Goal: Information Seeking & Learning: Understand process/instructions

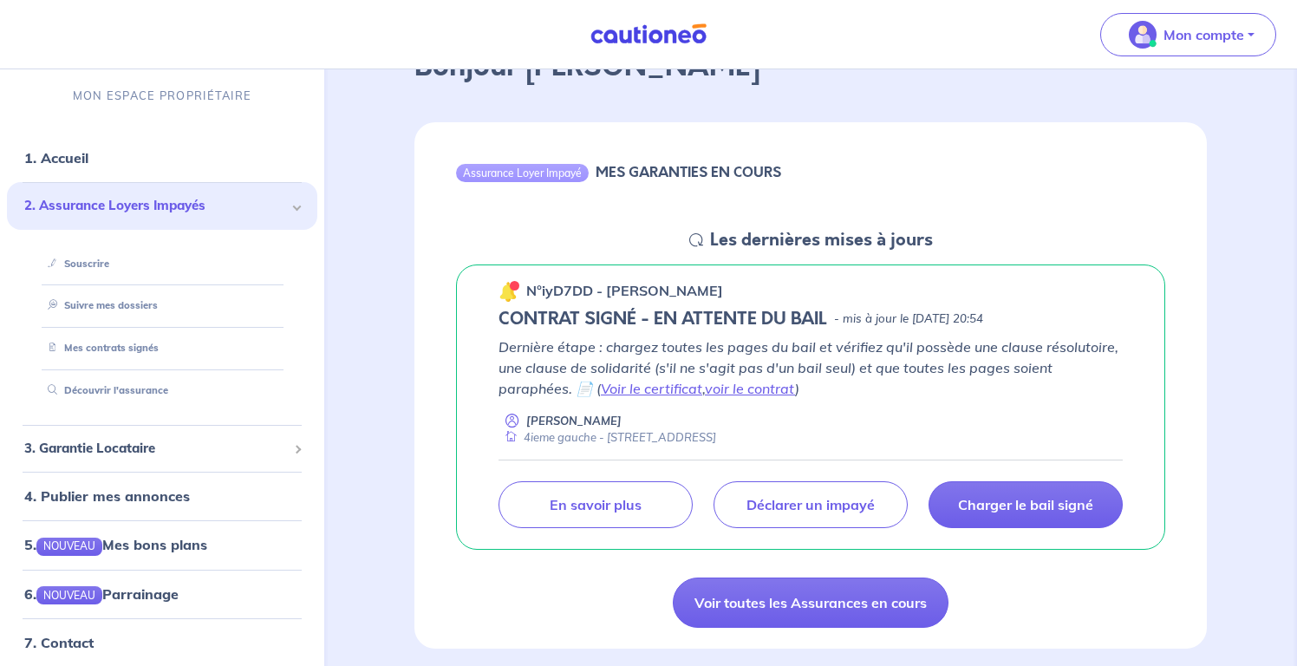
scroll to position [134, 0]
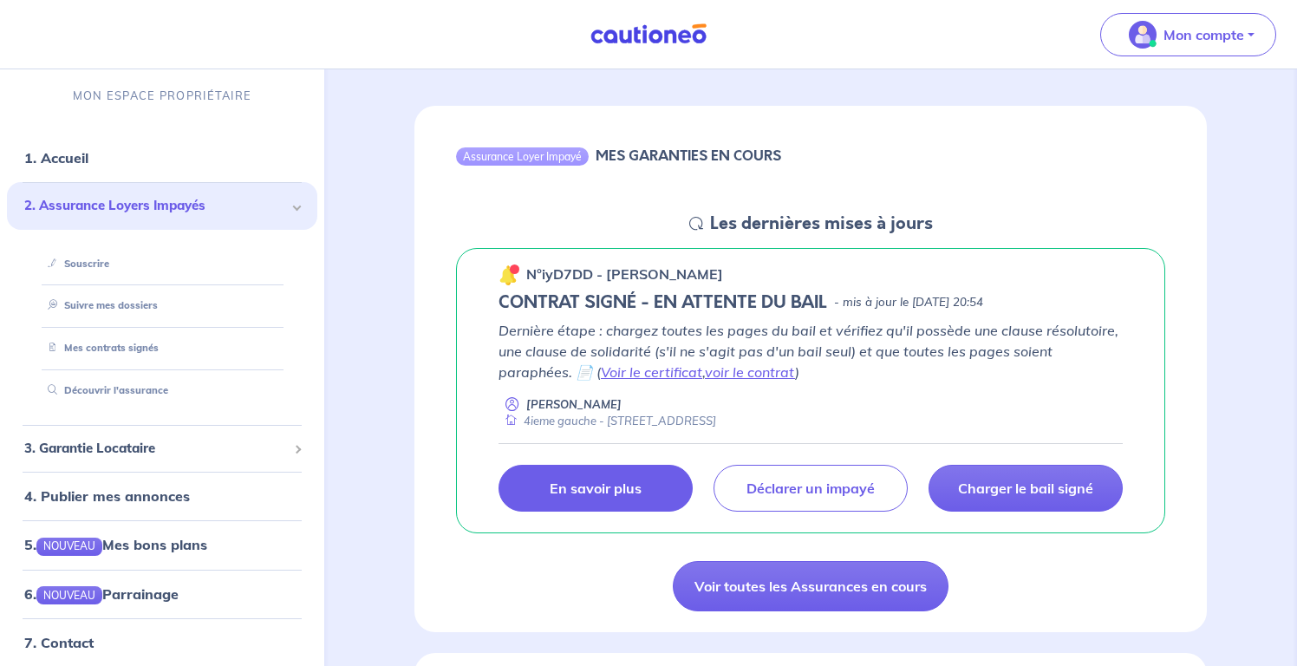
click at [650, 488] on link "En savoir plus" at bounding box center [596, 488] width 194 height 47
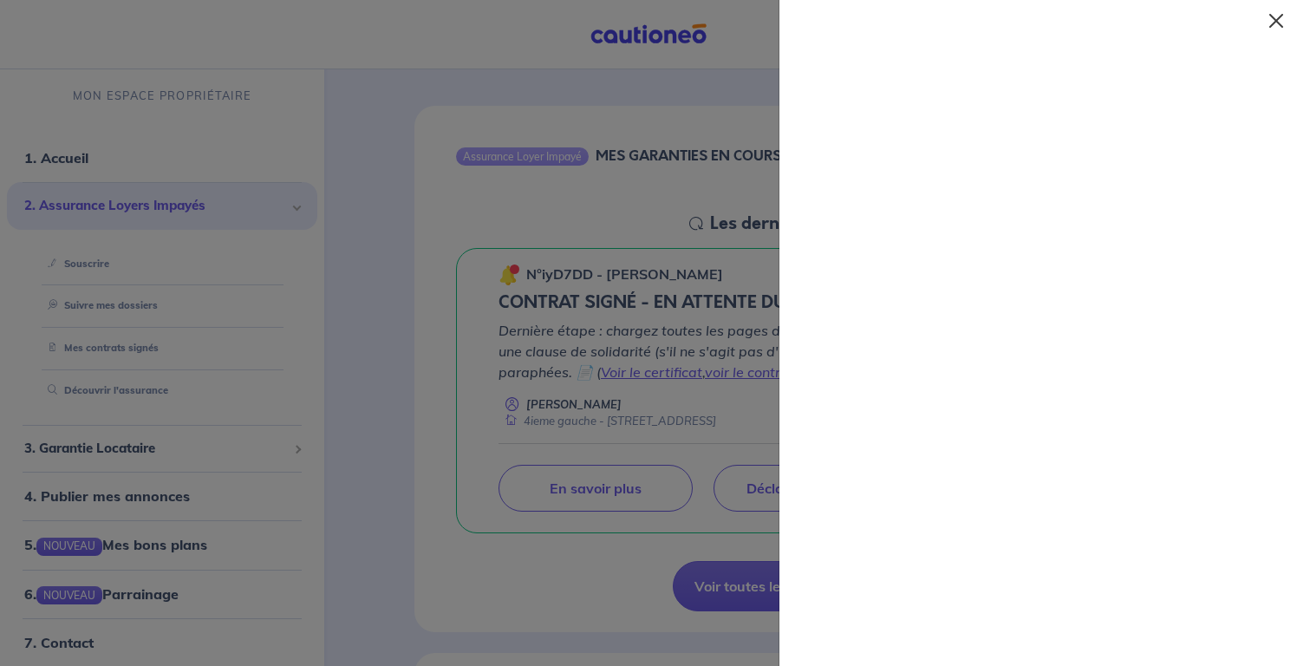
click at [1277, 22] on button "Close" at bounding box center [1277, 21] width 28 height 28
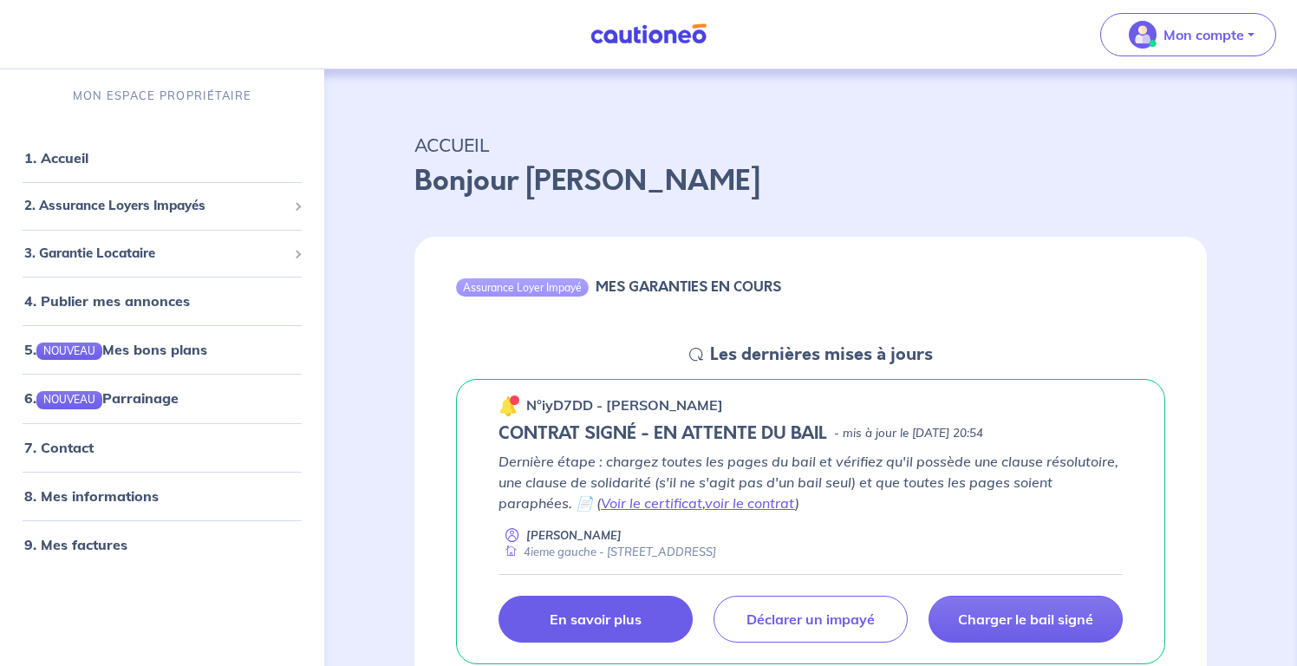
click at [643, 610] on link "En savoir plus" at bounding box center [596, 619] width 194 height 47
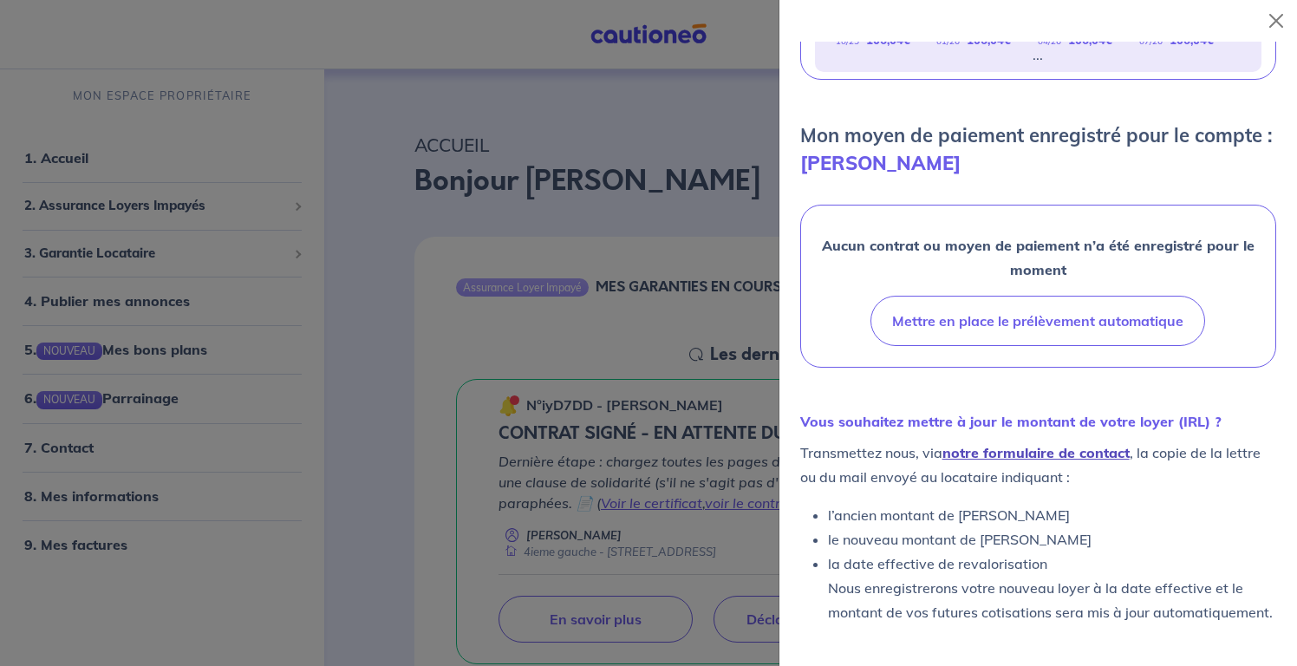
scroll to position [440, 0]
click at [1067, 457] on link "notre formulaire de contact" at bounding box center [1036, 452] width 187 height 17
click at [662, 379] on div at bounding box center [648, 333] width 1297 height 666
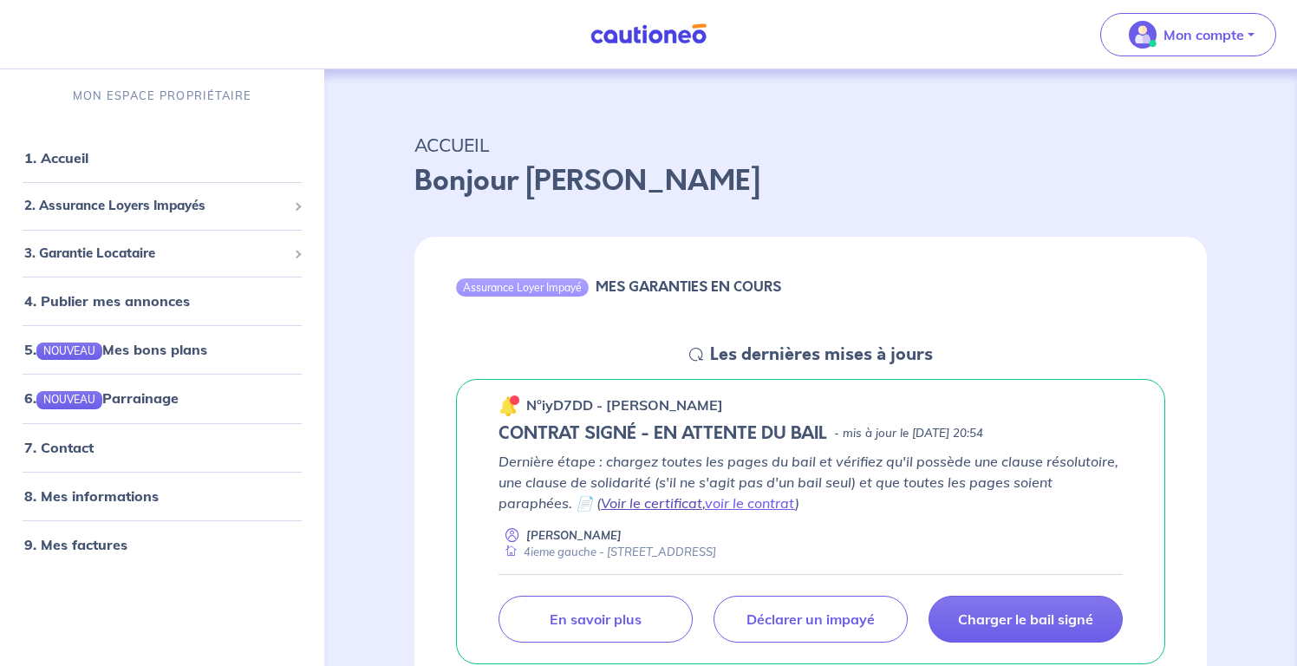
click at [652, 502] on link "Voir le certificat" at bounding box center [651, 502] width 101 height 17
click at [743, 494] on link "voir le contrat" at bounding box center [750, 502] width 90 height 17
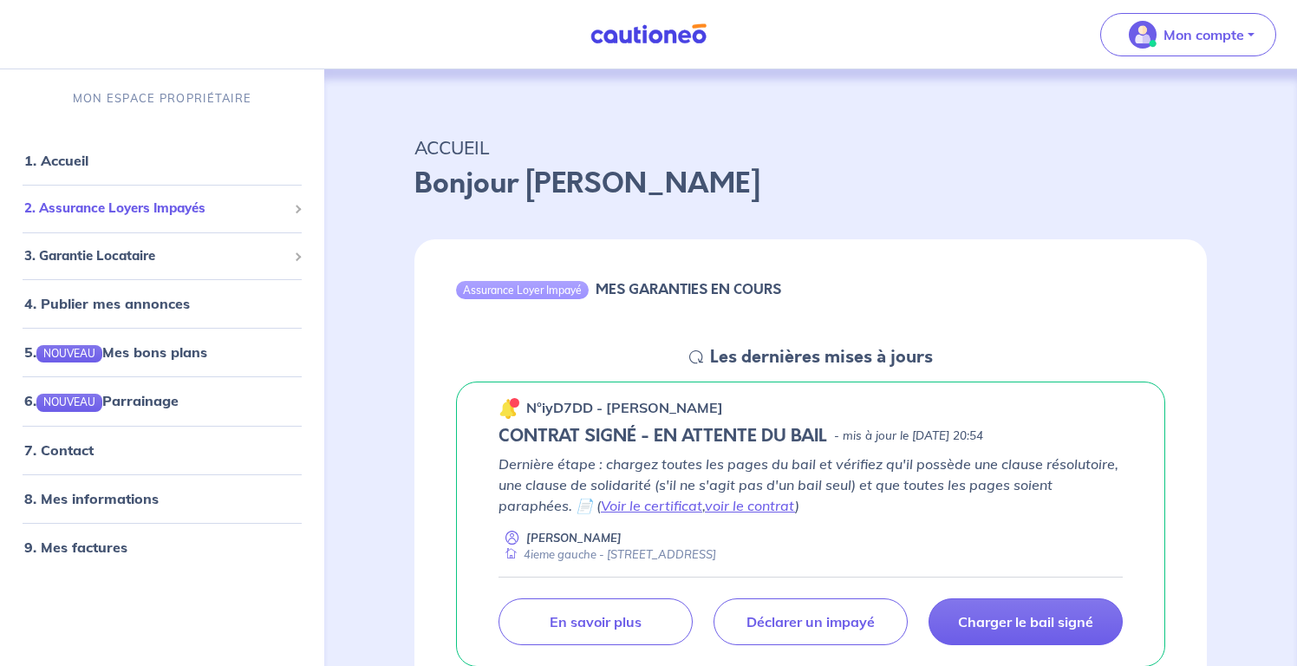
click at [201, 216] on span "2. Assurance Loyers Impayés" at bounding box center [155, 209] width 263 height 20
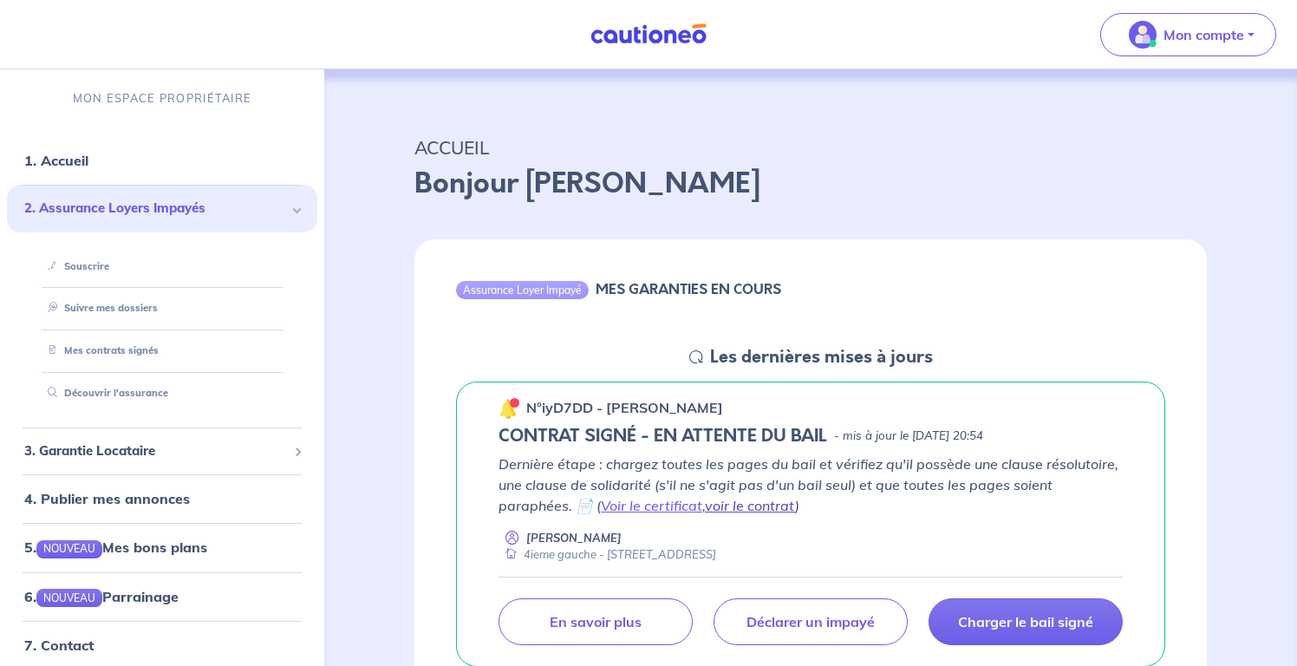
click at [731, 499] on link "voir le contrat" at bounding box center [750, 505] width 90 height 17
click at [741, 499] on link "voir le contrat" at bounding box center [750, 505] width 90 height 17
click at [513, 404] on div at bounding box center [515, 403] width 5 height 5
click at [746, 502] on link "voir le contrat" at bounding box center [750, 505] width 90 height 17
click at [764, 356] on h5 "Les dernières mises à jours" at bounding box center [821, 357] width 223 height 21
